Goal: Information Seeking & Learning: Learn about a topic

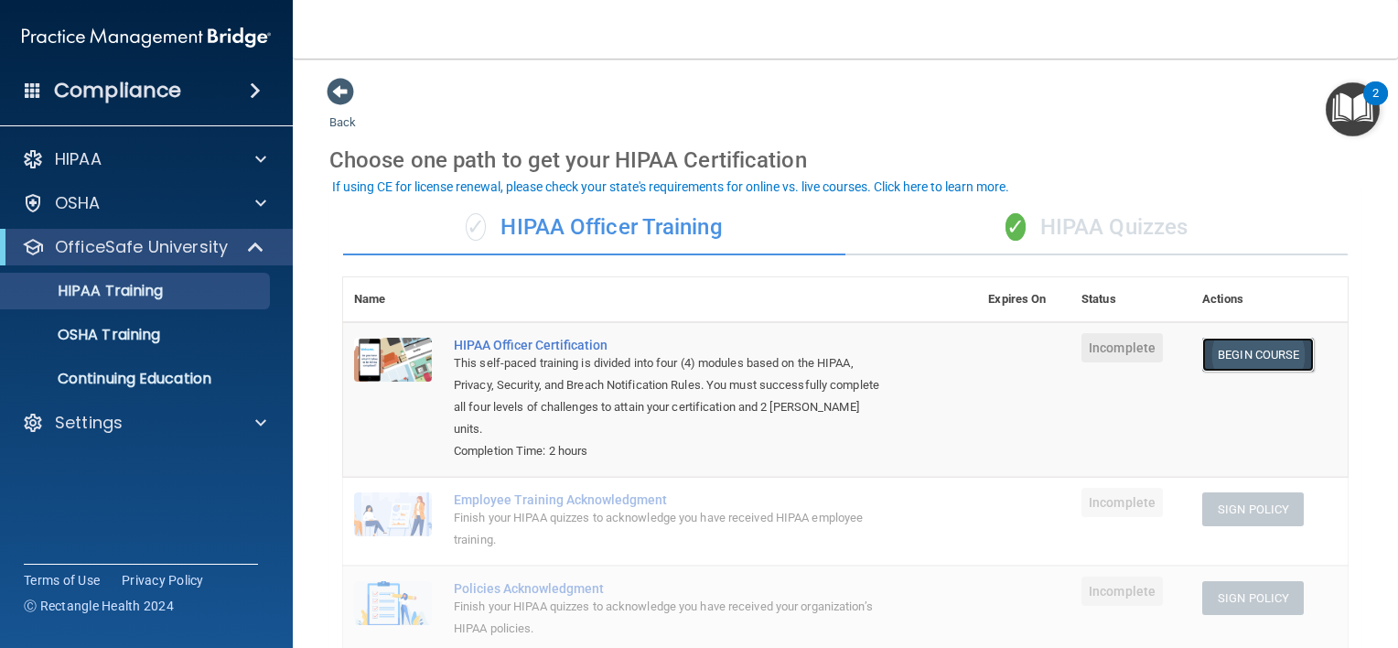
click at [1258, 355] on link "Begin Course" at bounding box center [1258, 355] width 112 height 34
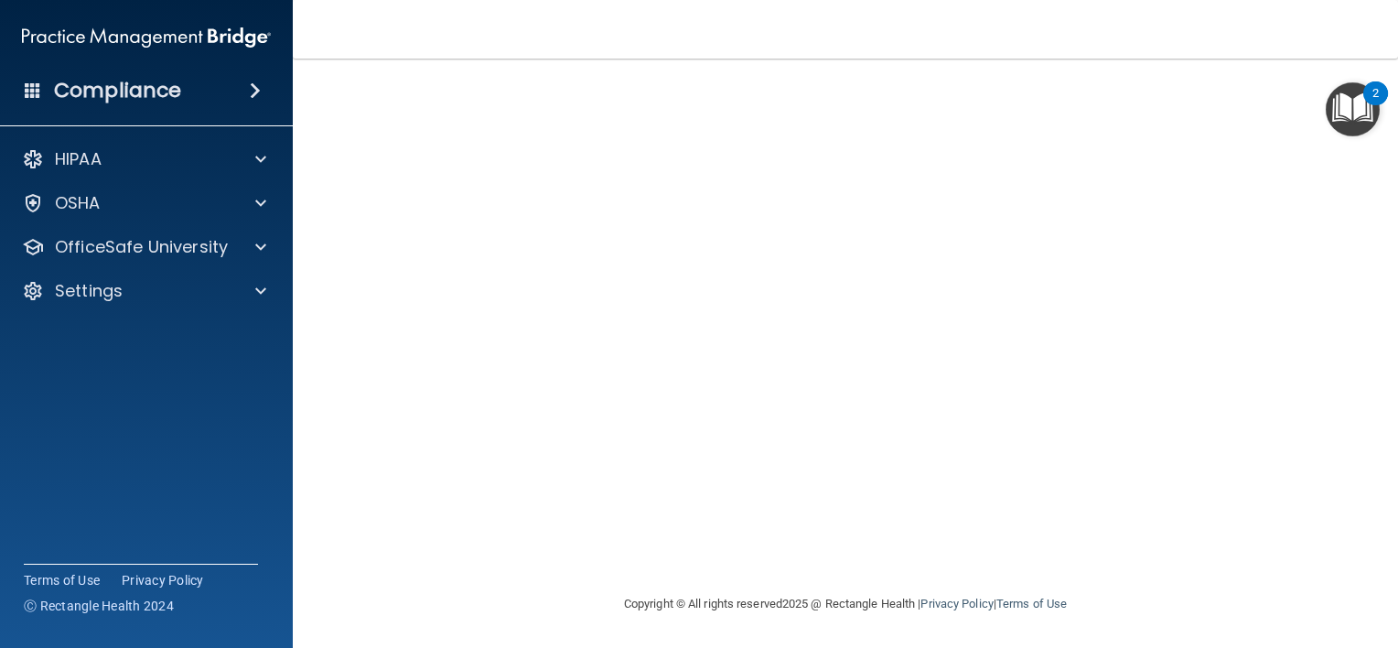
scroll to position [31, 0]
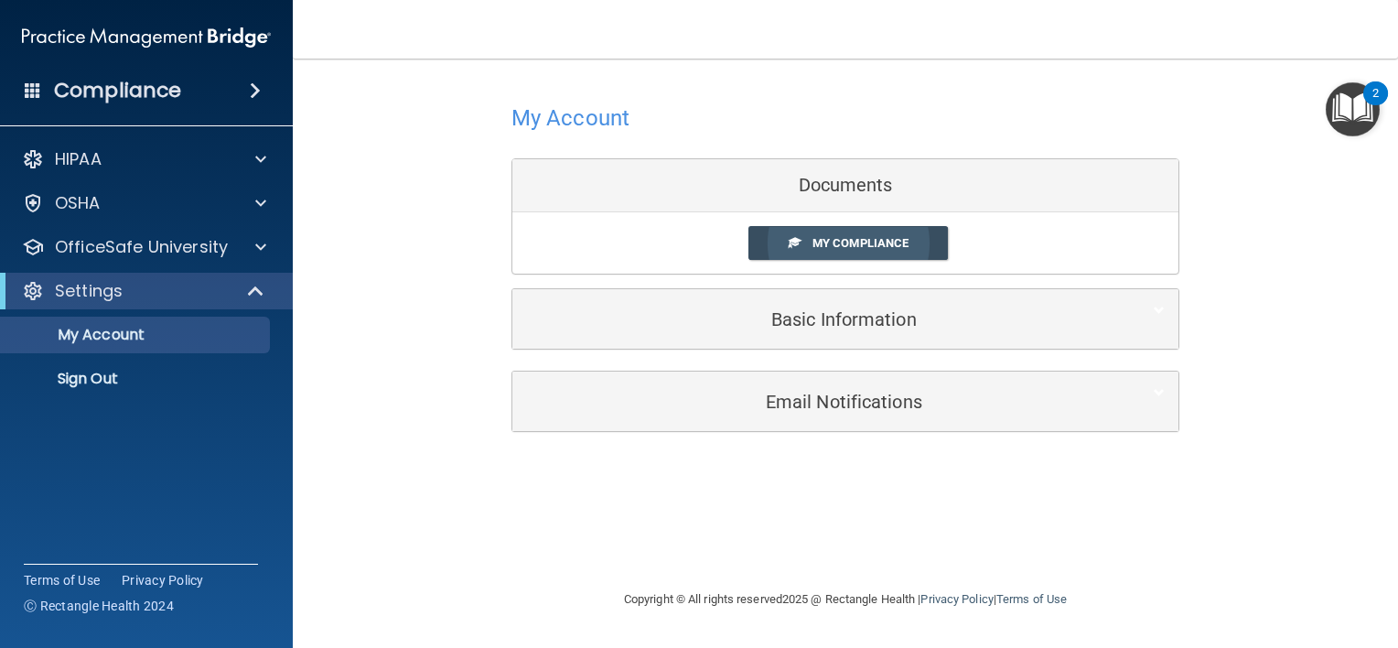
click at [868, 247] on span "My Compliance" at bounding box center [860, 243] width 96 height 14
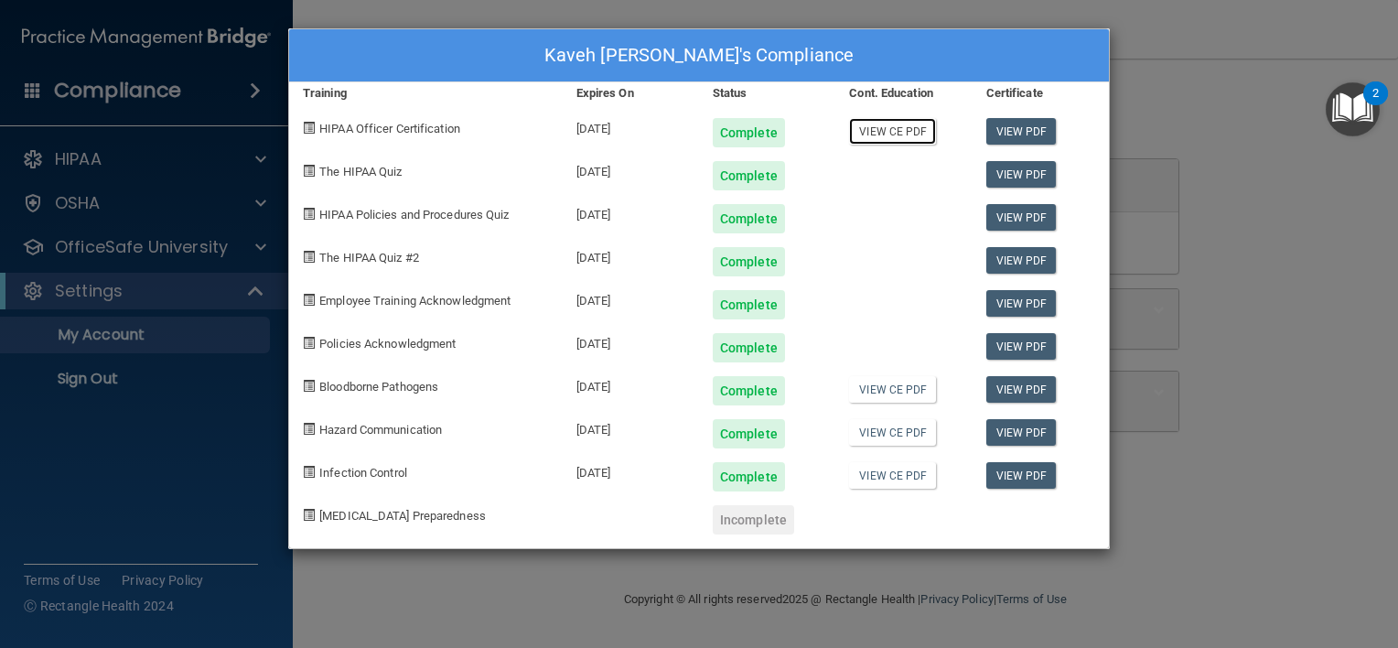
click at [897, 135] on link "View CE PDF" at bounding box center [892, 131] width 87 height 27
